Goal: Task Accomplishment & Management: Manage account settings

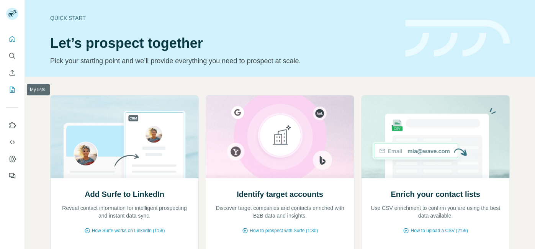
click at [12, 90] on icon "My lists" at bounding box center [13, 88] width 4 height 5
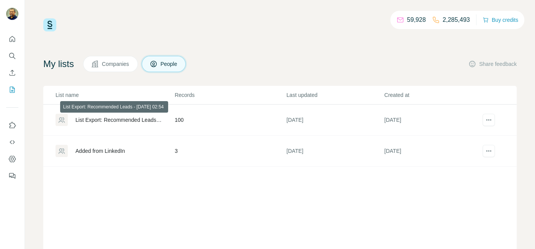
click at [102, 121] on div "List Export: Recommended Leads - [DATE] 02:54" at bounding box center [118, 120] width 86 height 8
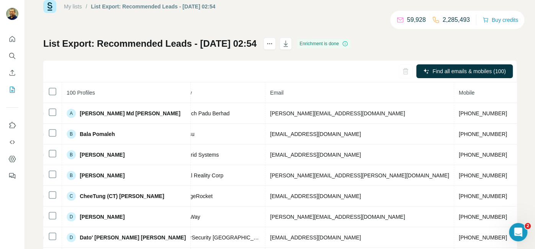
scroll to position [8, 0]
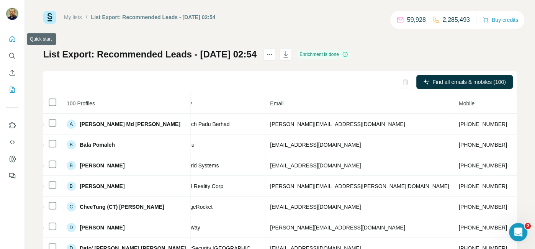
click at [15, 41] on icon "Quick start" at bounding box center [12, 39] width 8 height 8
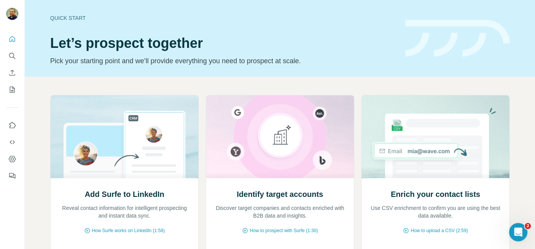
click at [397, 42] on header "Quick start Let’s prospect together Pick your starting point and we’ll provide …" at bounding box center [279, 38] width 459 height 56
